Goal: Task Accomplishment & Management: Use online tool/utility

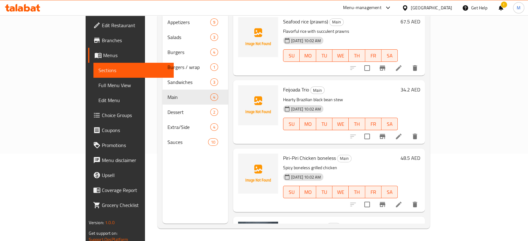
scroll to position [47, 0]
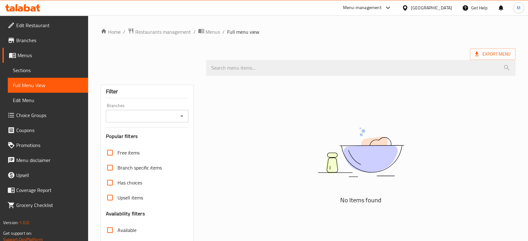
click at [441, 6] on div "Kuwait" at bounding box center [431, 7] width 41 height 7
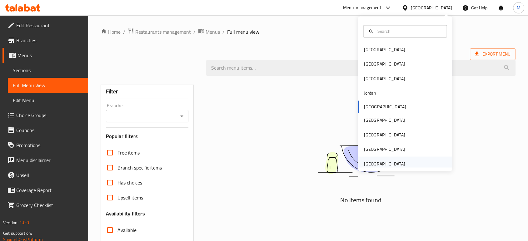
click at [399, 161] on div "[GEOGRAPHIC_DATA]" at bounding box center [384, 163] width 41 height 7
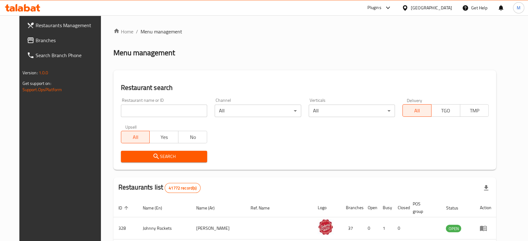
click at [165, 112] on input "search" at bounding box center [164, 111] width 86 height 12
paste input "706312"
type input "706312"
click at [163, 159] on span "Search" at bounding box center [164, 157] width 76 height 8
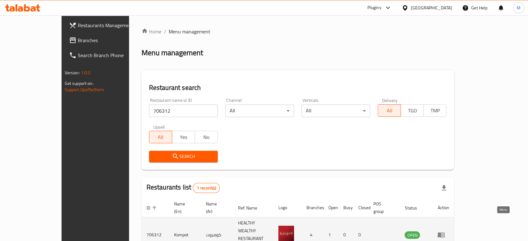
click at [445, 231] on icon "enhanced table" at bounding box center [440, 234] width 7 height 7
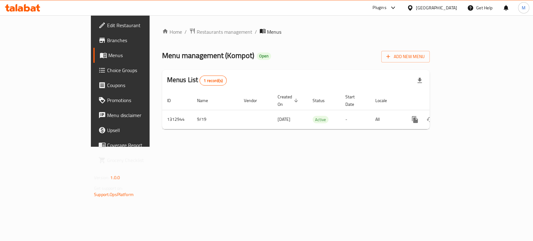
click at [107, 41] on span "Branches" at bounding box center [141, 40] width 68 height 7
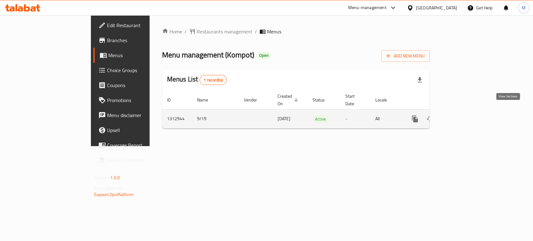
click at [464, 115] on icon "enhanced table" at bounding box center [459, 118] width 7 height 7
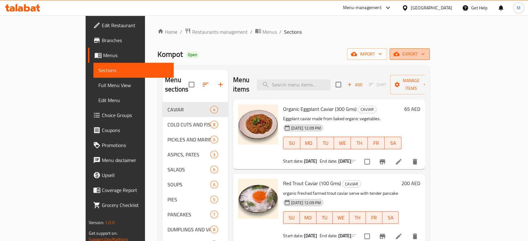
click at [430, 48] on button "export" at bounding box center [410, 54] width 40 height 12
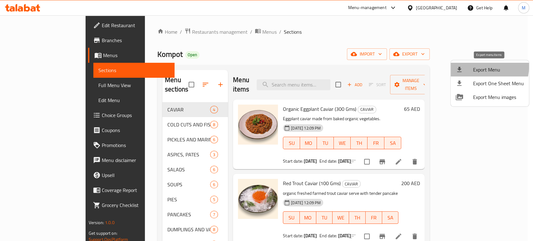
click at [480, 67] on span "Export Menu" at bounding box center [498, 69] width 51 height 7
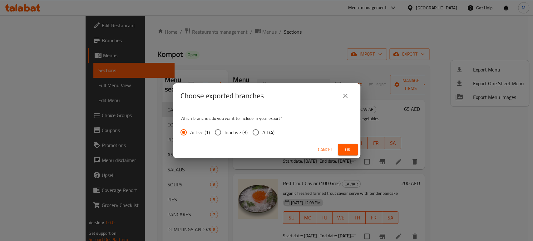
click at [262, 134] on span "All (4)" at bounding box center [268, 132] width 12 height 7
click at [262, 134] on input "All (4)" at bounding box center [255, 132] width 13 height 13
radio input "true"
click at [353, 150] on button "Ok" at bounding box center [348, 150] width 20 height 12
